Goal: Transaction & Acquisition: Register for event/course

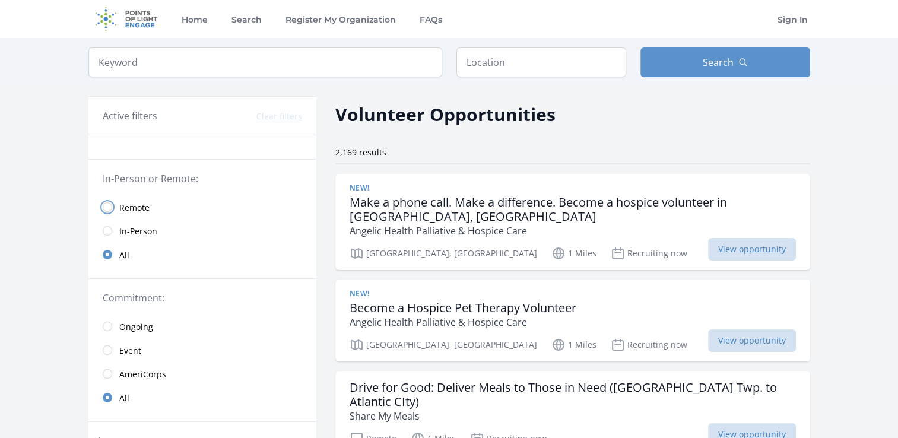
click at [107, 207] on input "radio" at bounding box center [107, 206] width 9 height 9
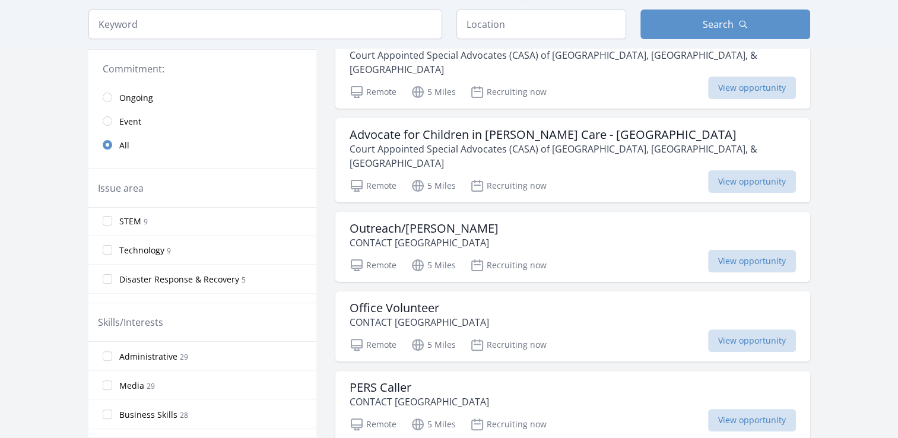
scroll to position [237, 0]
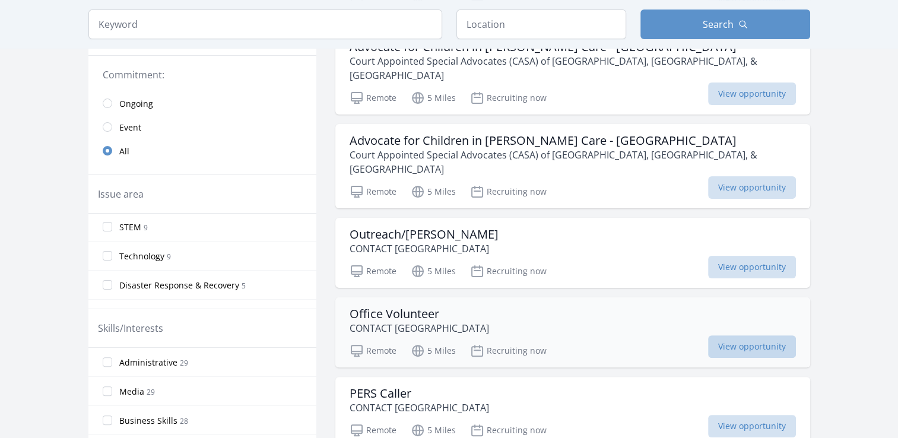
click at [736, 335] on span "View opportunity" at bounding box center [752, 346] width 88 height 23
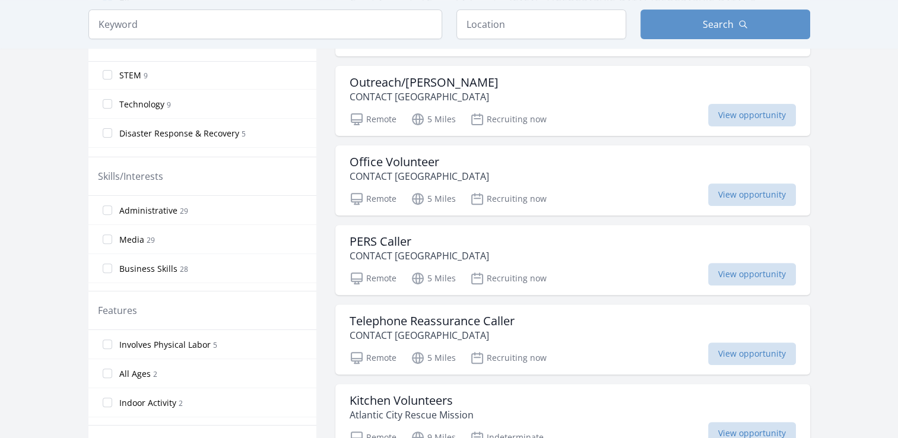
scroll to position [416, 0]
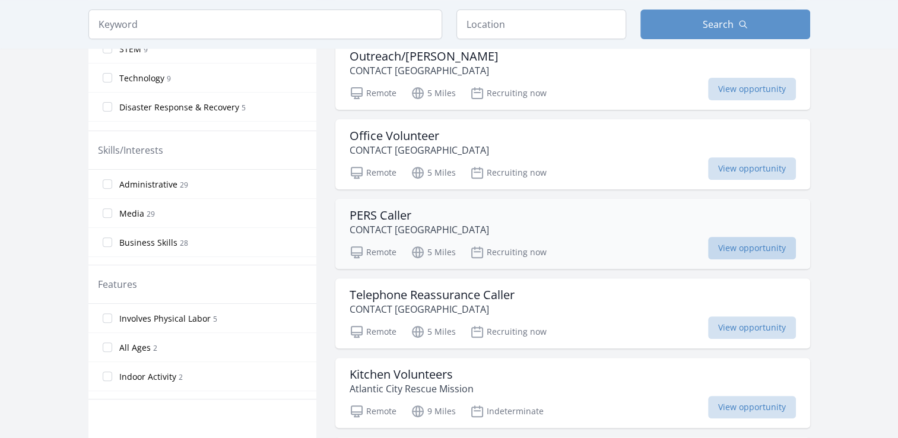
click at [727, 237] on span "View opportunity" at bounding box center [752, 248] width 88 height 23
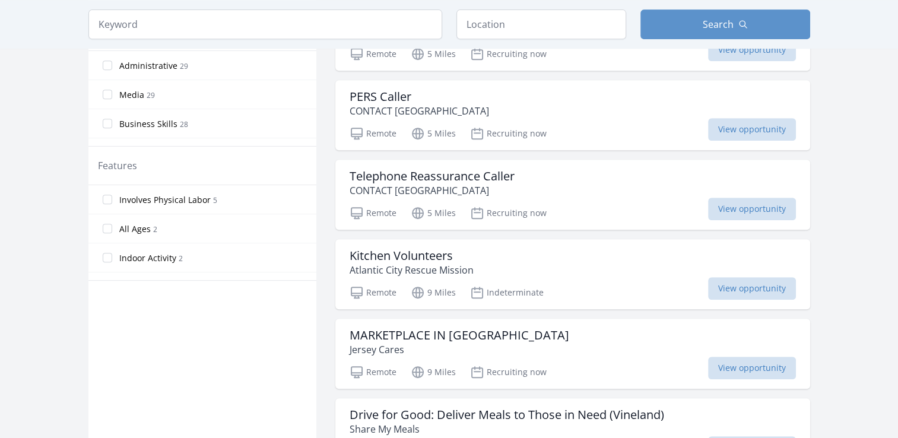
scroll to position [594, 0]
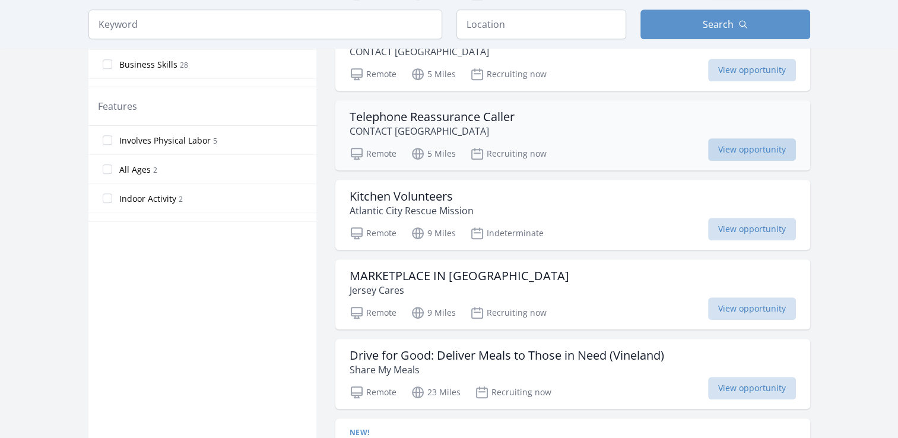
click at [744, 138] on span "View opportunity" at bounding box center [752, 149] width 88 height 23
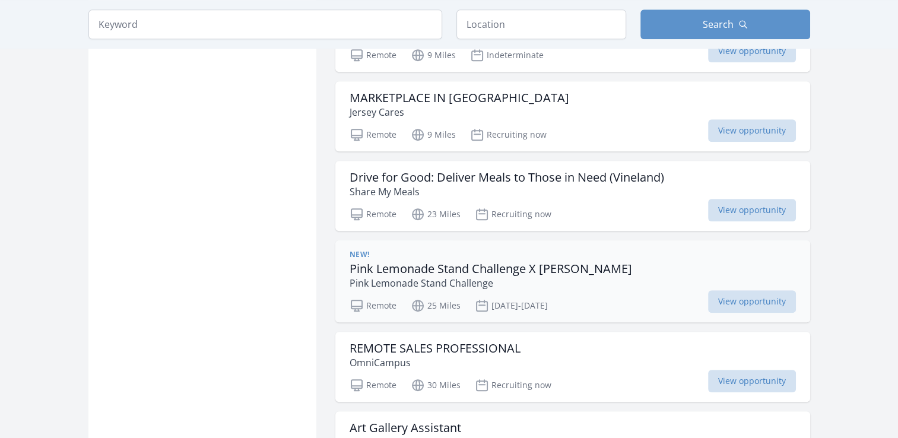
scroll to position [831, 0]
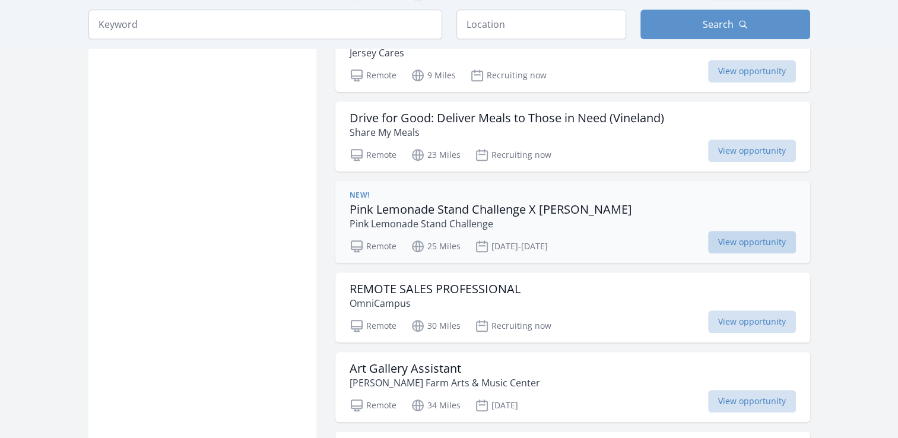
click at [749, 231] on span "View opportunity" at bounding box center [752, 242] width 88 height 23
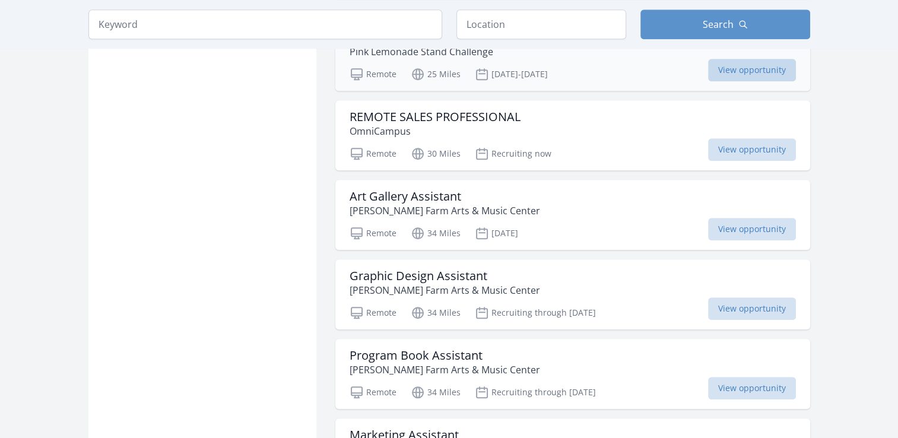
scroll to position [1009, 0]
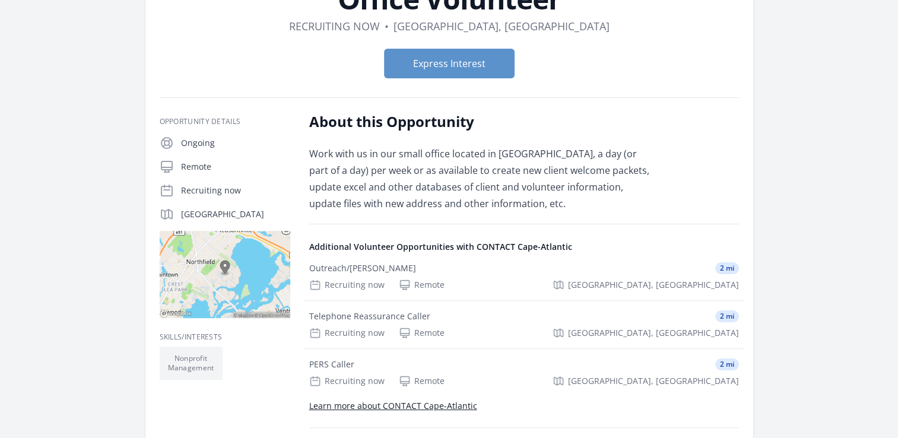
scroll to position [119, 0]
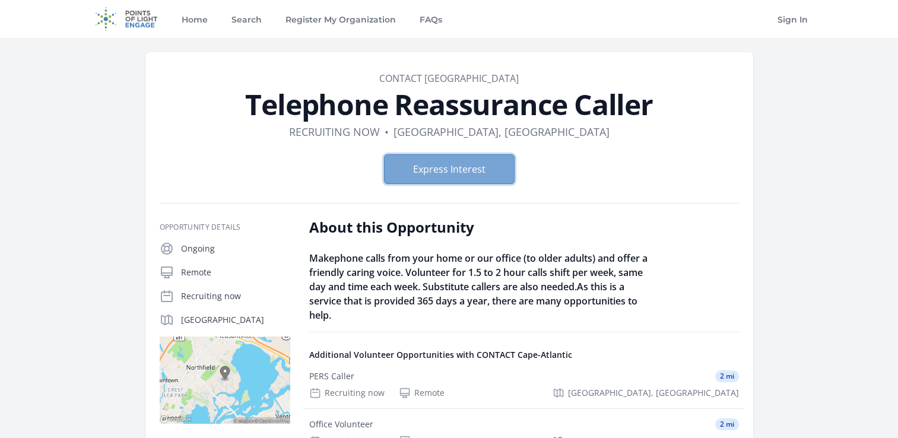
click at [464, 165] on button "Express Interest" at bounding box center [449, 169] width 131 height 30
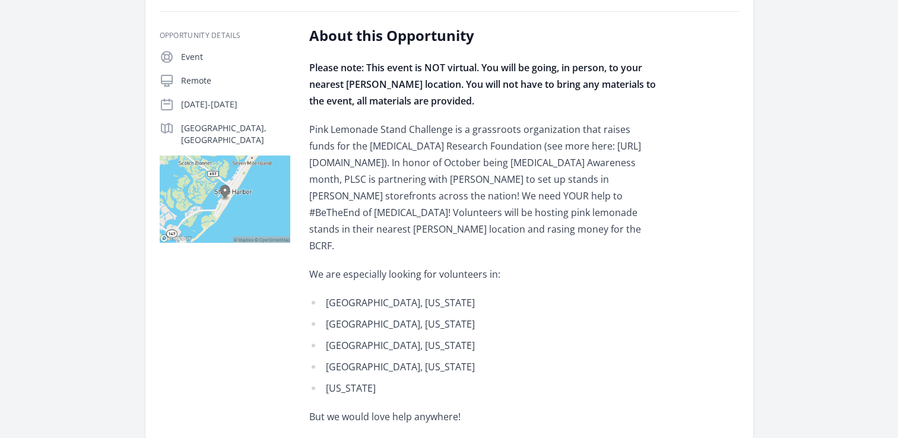
scroll to position [237, 0]
